Goal: Task Accomplishment & Management: Complete application form

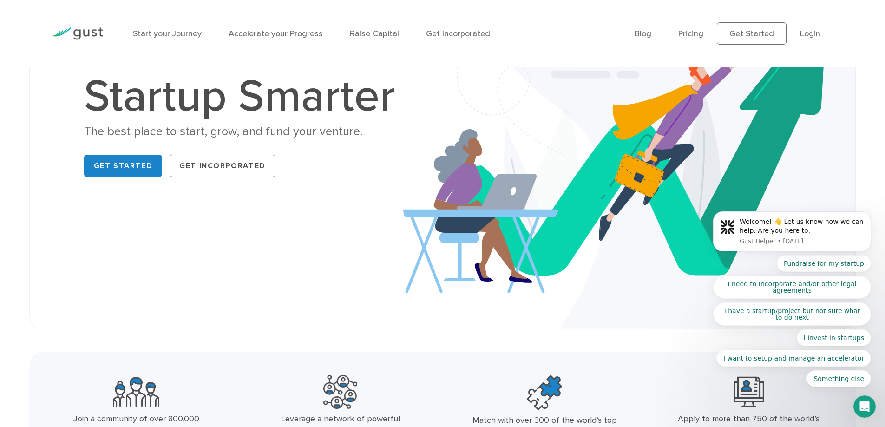
scroll to position [139, 0]
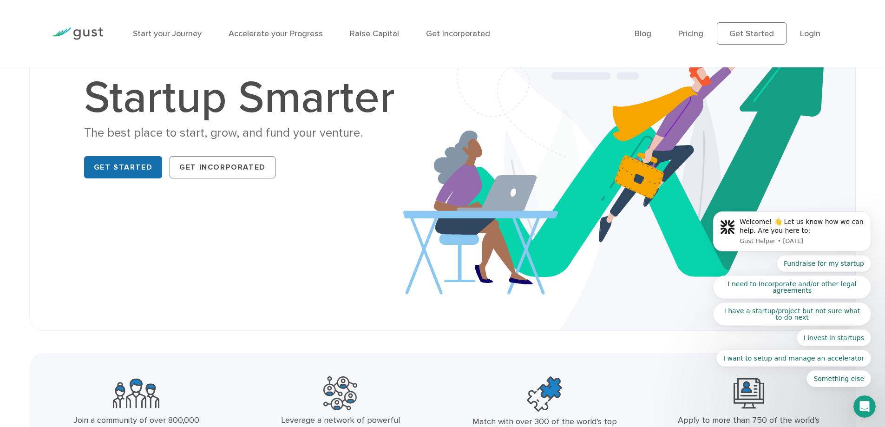
click at [112, 167] on link "Get Started" at bounding box center [123, 167] width 79 height 22
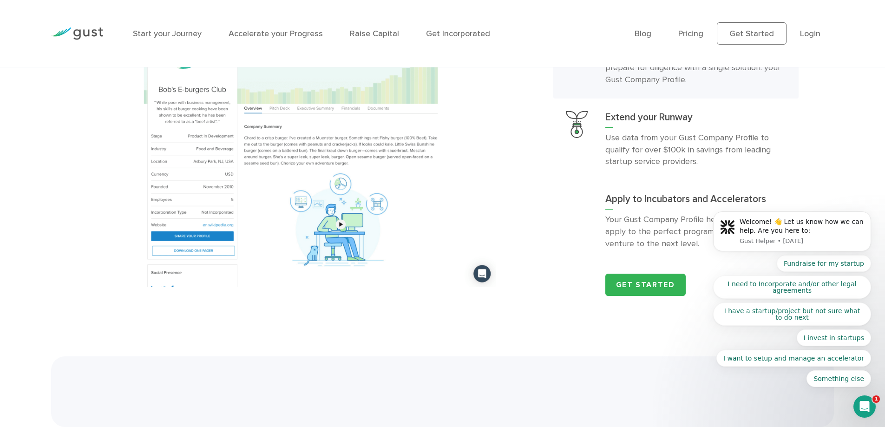
scroll to position [1208, 0]
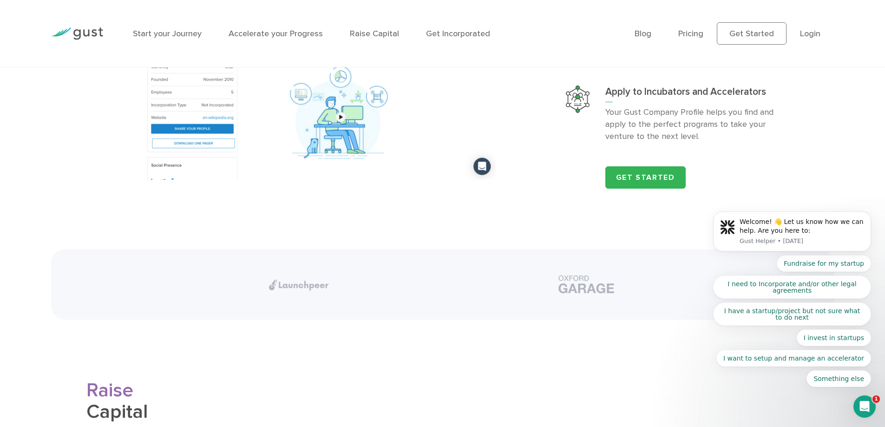
click at [8, 34] on div "Start your Journey Accelerate your Progress Raise Capital Get Incorporated Blog…" at bounding box center [442, 33] width 885 height 67
